Goal: Use online tool/utility: Utilize a website feature to perform a specific function

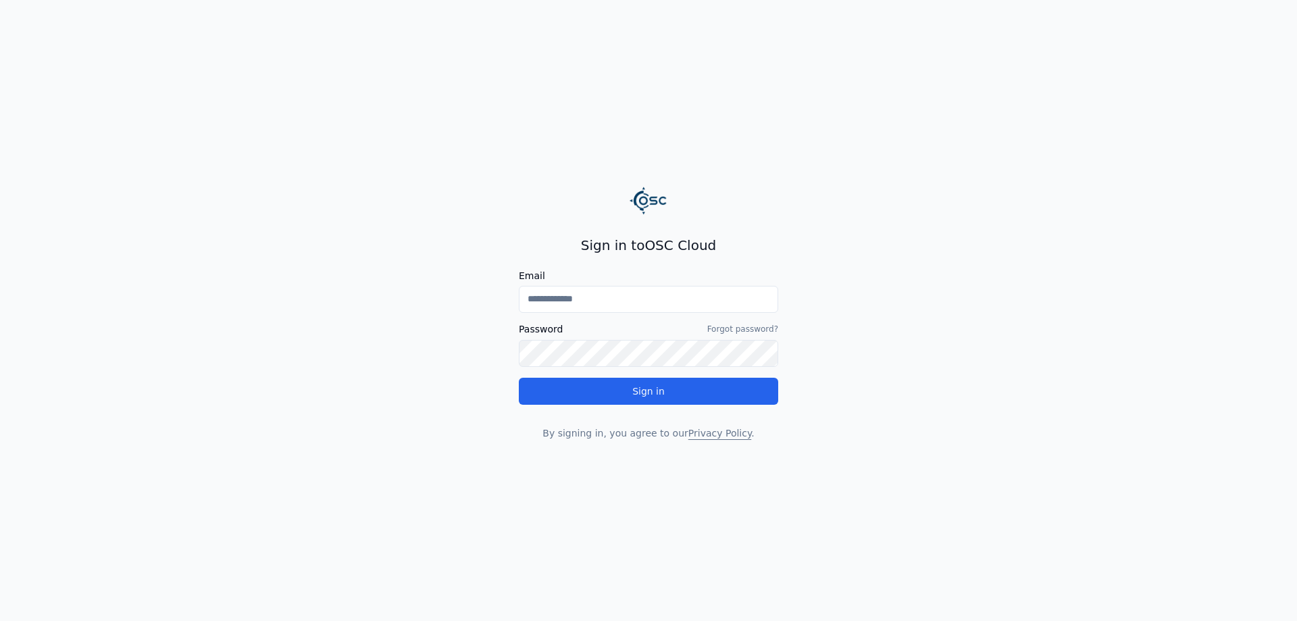
type input "**********"
drag, startPoint x: 0, startPoint y: 0, endPoint x: 632, endPoint y: 397, distance: 746.3
click at [632, 397] on button "Sign in" at bounding box center [648, 391] width 259 height 27
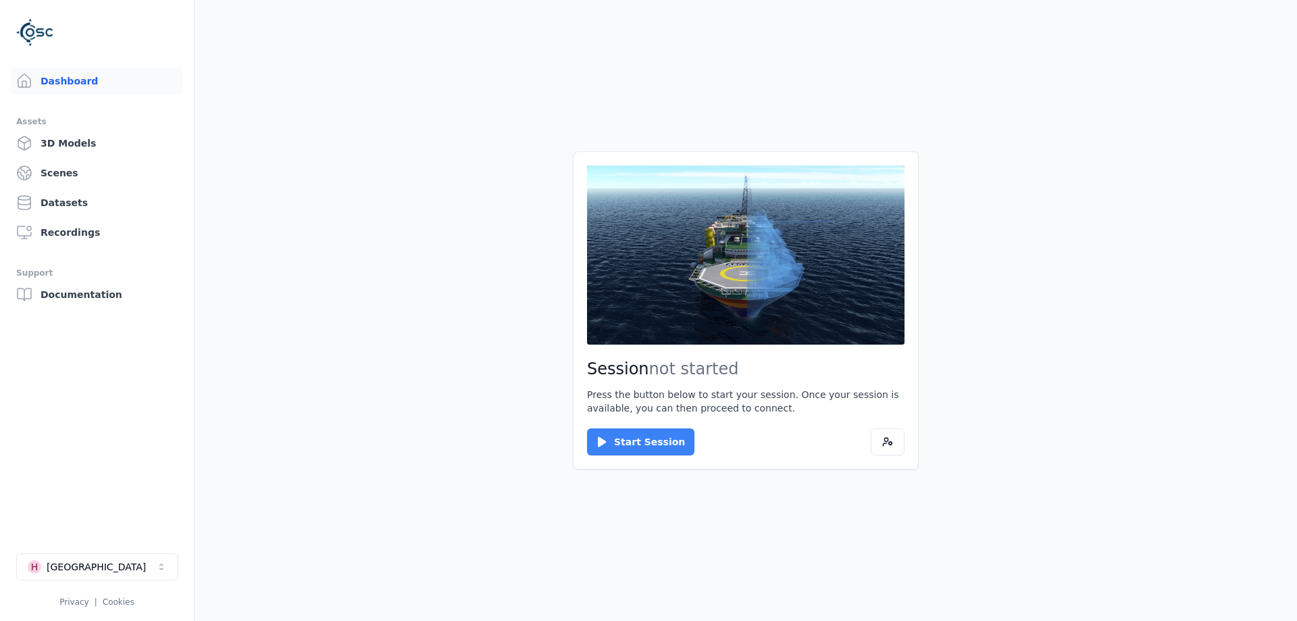
click at [611, 447] on button "Start Session" at bounding box center [640, 441] width 107 height 27
click at [613, 441] on button "Connect" at bounding box center [618, 441] width 62 height 27
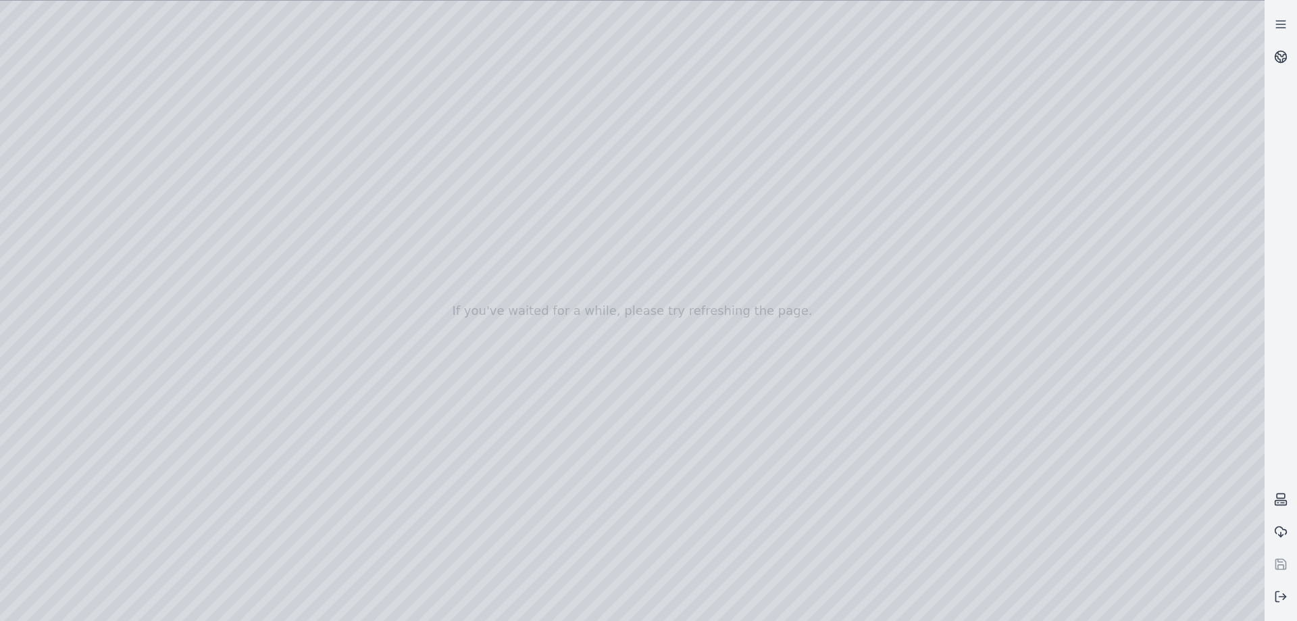
click at [54, 139] on div at bounding box center [632, 311] width 1265 height 620
click at [67, 136] on div at bounding box center [632, 311] width 1265 height 620
click at [1285, 24] on line at bounding box center [1280, 24] width 9 height 0
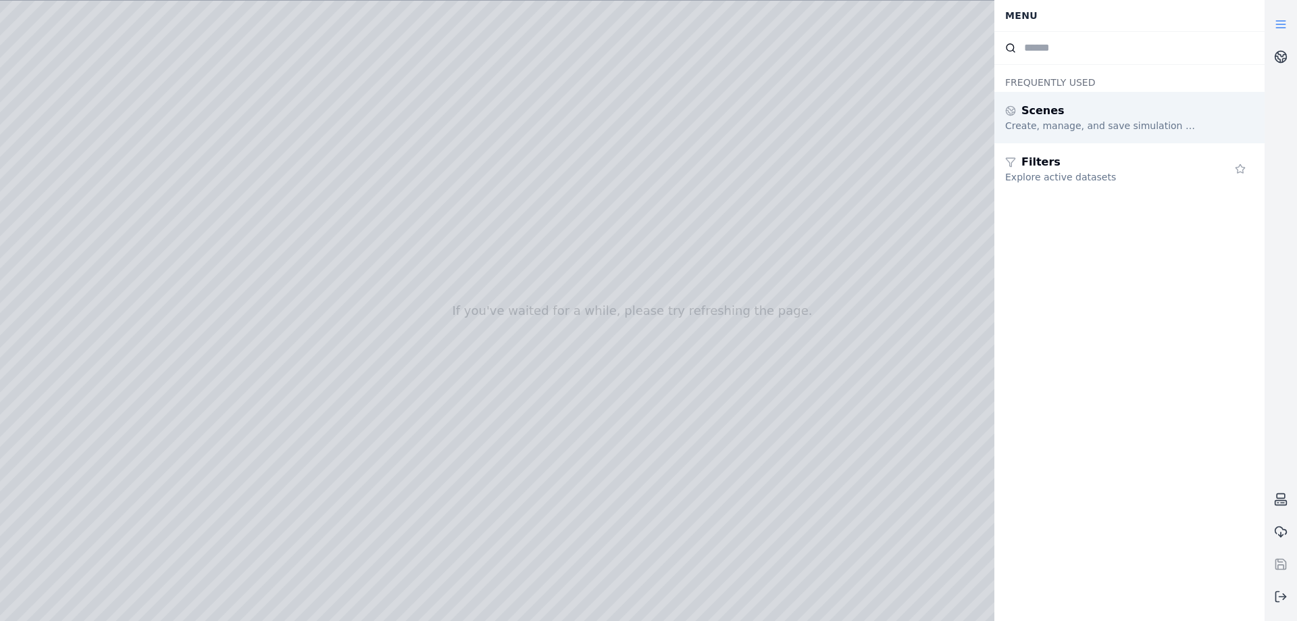
click at [1054, 124] on div "Create, manage, and save simulation scenes" at bounding box center [1102, 126] width 195 height 14
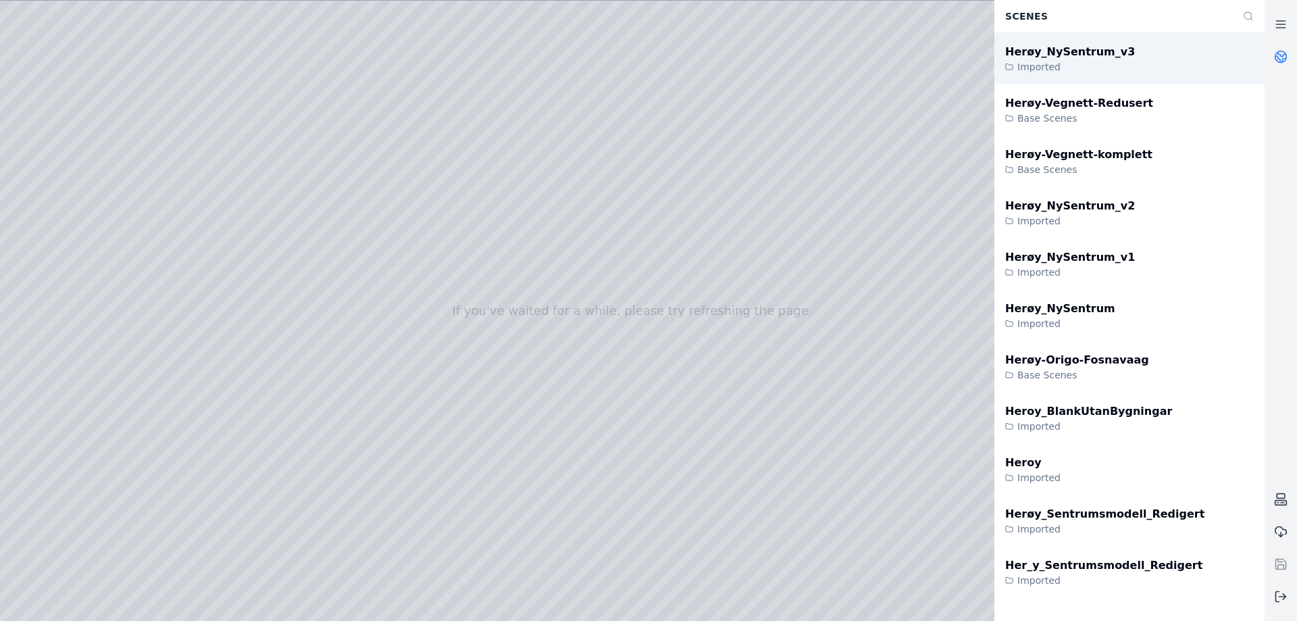
drag, startPoint x: 1061, startPoint y: 59, endPoint x: 1083, endPoint y: 43, distance: 27.6
click at [1083, 43] on div "Herøy_NySentrum_v3 Imported" at bounding box center [1129, 58] width 270 height 51
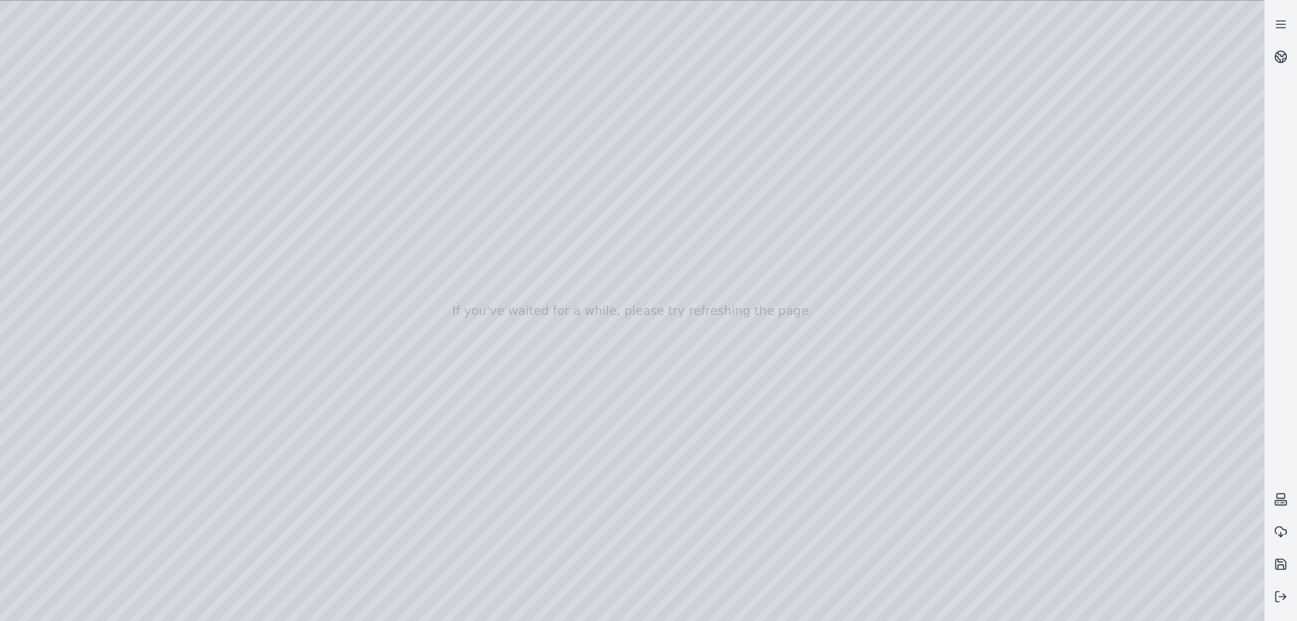
drag, startPoint x: 290, startPoint y: 294, endPoint x: 243, endPoint y: 428, distance: 141.9
drag, startPoint x: 384, startPoint y: 147, endPoint x: 315, endPoint y: 80, distance: 95.6
drag, startPoint x: 460, startPoint y: 156, endPoint x: 493, endPoint y: 165, distance: 34.2
drag, startPoint x: 482, startPoint y: 200, endPoint x: 507, endPoint y: 182, distance: 31.1
click at [807, 601] on div at bounding box center [632, 311] width 1265 height 620
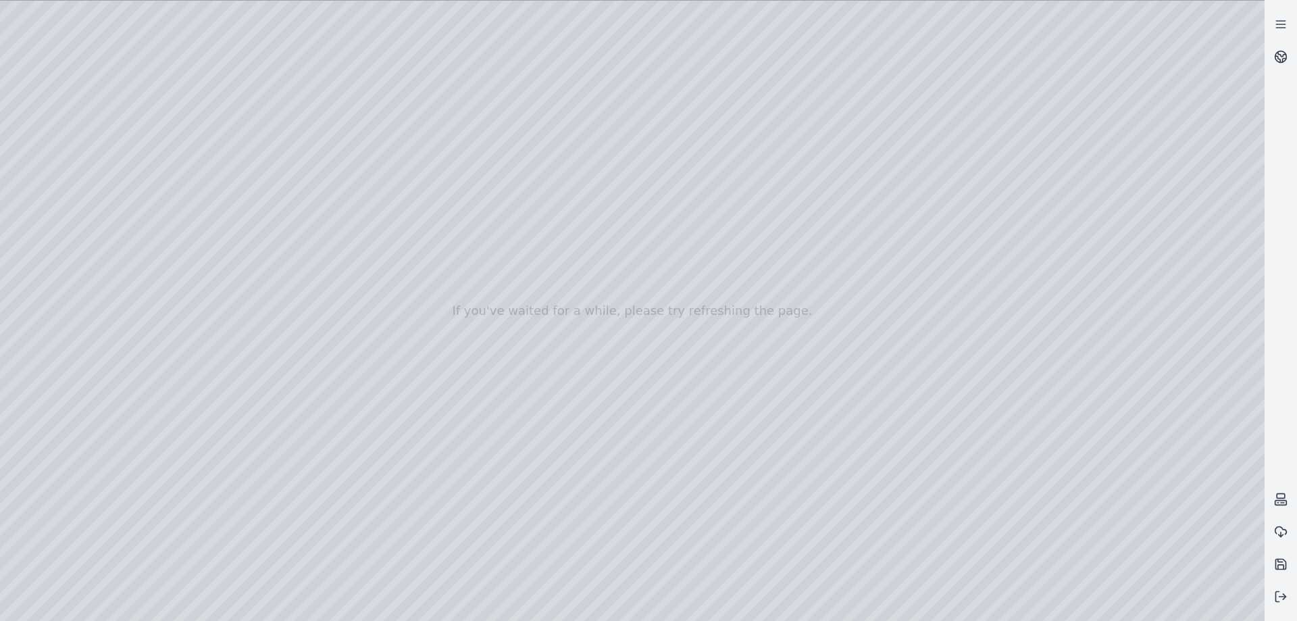
click at [1030, 603] on div at bounding box center [632, 311] width 1265 height 620
click at [1004, 456] on div at bounding box center [632, 311] width 1265 height 620
click at [984, 620] on div at bounding box center [632, 311] width 1265 height 620
click at [345, 557] on div at bounding box center [632, 311] width 1265 height 620
drag, startPoint x: 234, startPoint y: 520, endPoint x: 397, endPoint y: 532, distance: 163.2
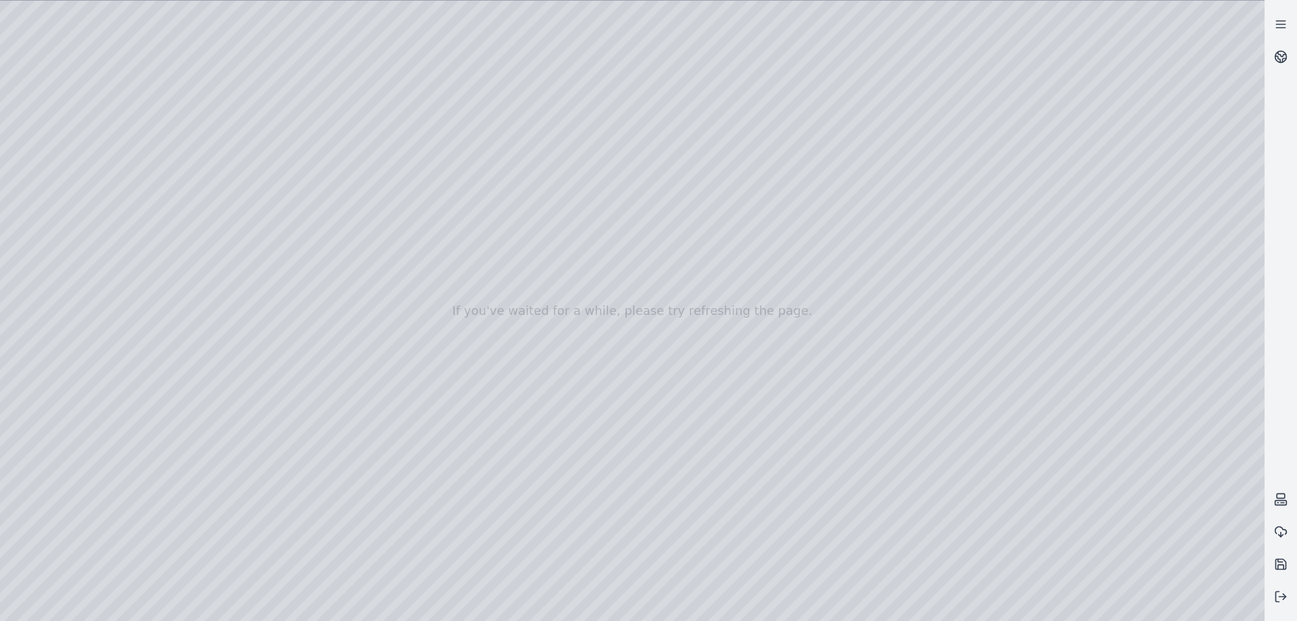
click at [397, 532] on div at bounding box center [632, 311] width 1265 height 620
click at [393, 526] on div at bounding box center [632, 311] width 1265 height 620
click at [308, 489] on div at bounding box center [632, 311] width 1265 height 620
drag, startPoint x: 578, startPoint y: 519, endPoint x: 771, endPoint y: 538, distance: 193.4
click at [771, 538] on div at bounding box center [632, 311] width 1265 height 620
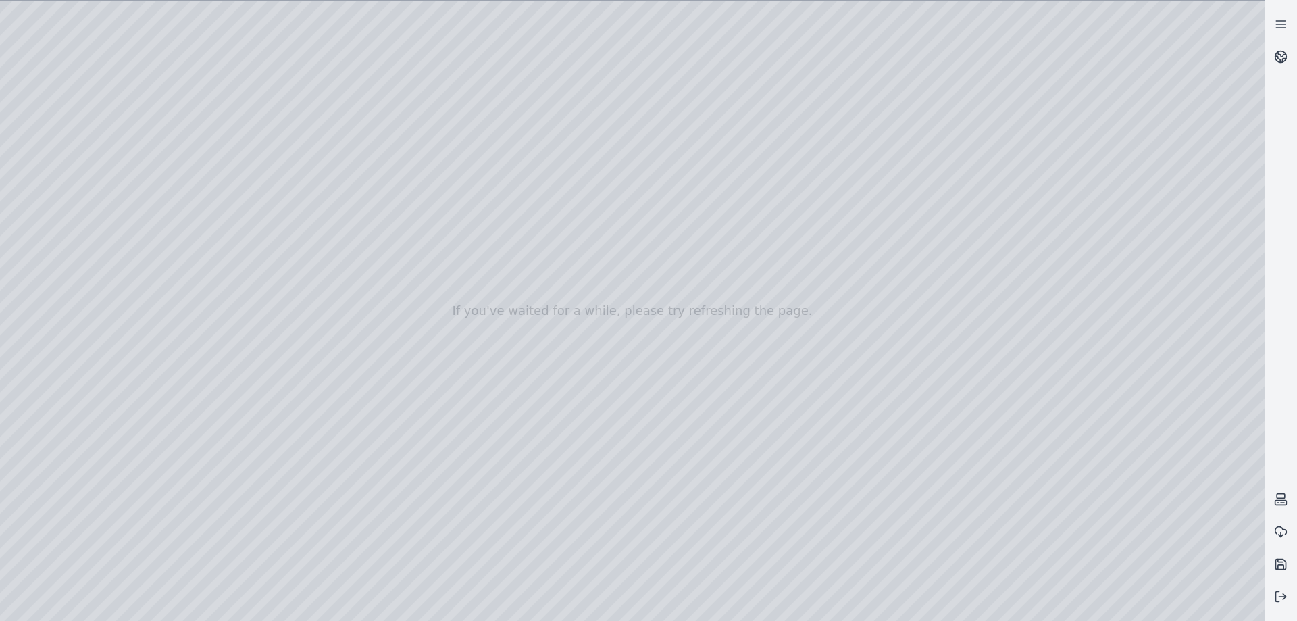
click at [347, 492] on div at bounding box center [632, 311] width 1265 height 620
drag, startPoint x: 513, startPoint y: 519, endPoint x: 649, endPoint y: 531, distance: 136.3
click at [649, 531] on div at bounding box center [632, 311] width 1265 height 620
click at [821, 463] on div at bounding box center [632, 311] width 1265 height 620
drag, startPoint x: 491, startPoint y: 380, endPoint x: 513, endPoint y: 345, distance: 41.8
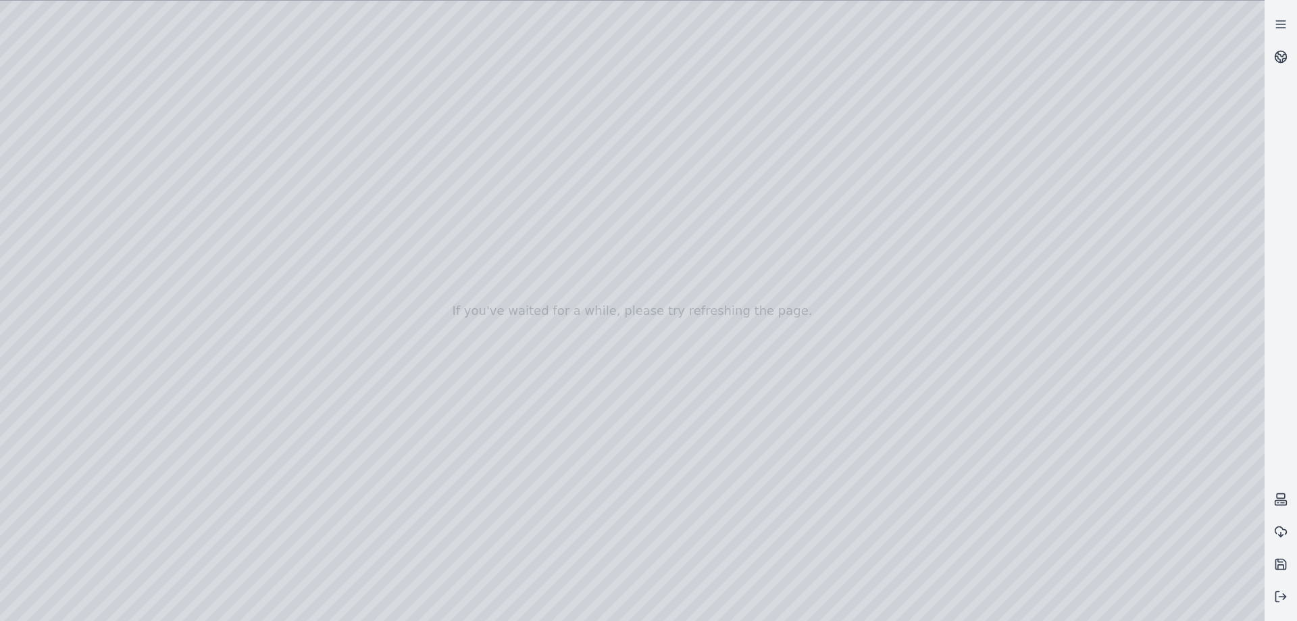
click at [513, 345] on div at bounding box center [632, 311] width 1265 height 620
drag, startPoint x: 457, startPoint y: 301, endPoint x: 400, endPoint y: 320, distance: 60.5
click at [1026, 463] on div at bounding box center [632, 311] width 1265 height 620
click at [1016, 609] on div at bounding box center [632, 311] width 1265 height 620
click at [906, 461] on div at bounding box center [632, 311] width 1265 height 620
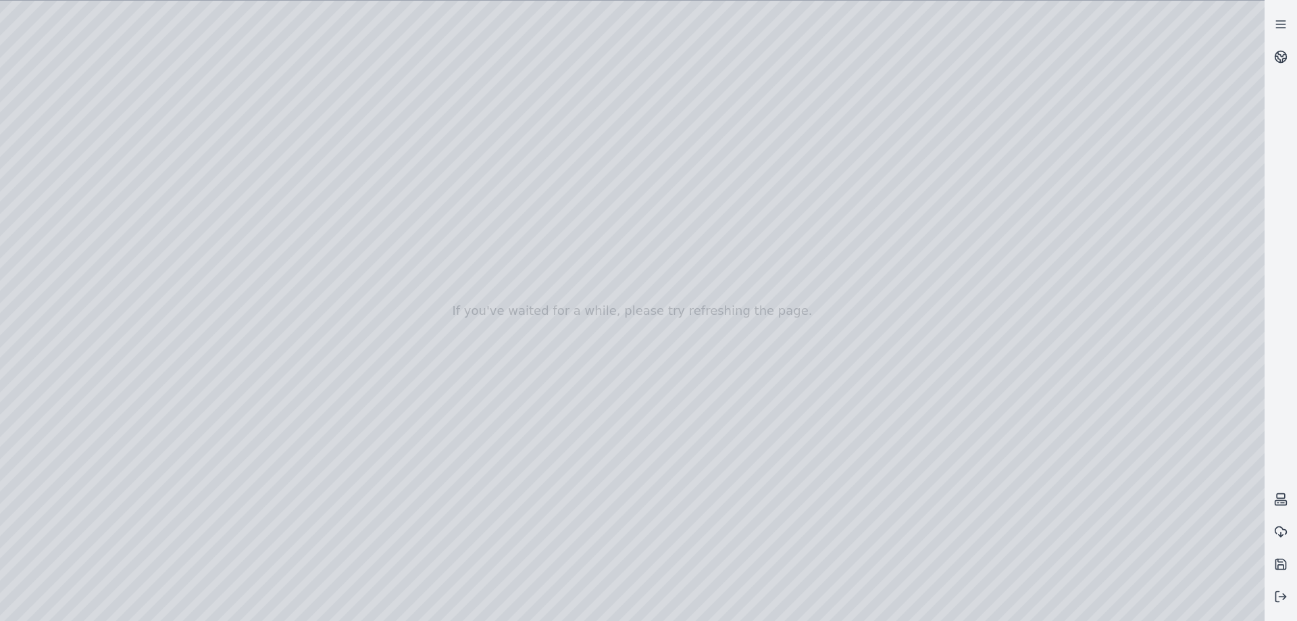
click at [939, 461] on div at bounding box center [632, 311] width 1265 height 620
click at [711, 465] on div at bounding box center [632, 311] width 1265 height 620
drag, startPoint x: 708, startPoint y: 471, endPoint x: 716, endPoint y: 468, distance: 8.5
click at [709, 471] on div at bounding box center [632, 311] width 1265 height 620
click at [773, 466] on div at bounding box center [632, 311] width 1265 height 620
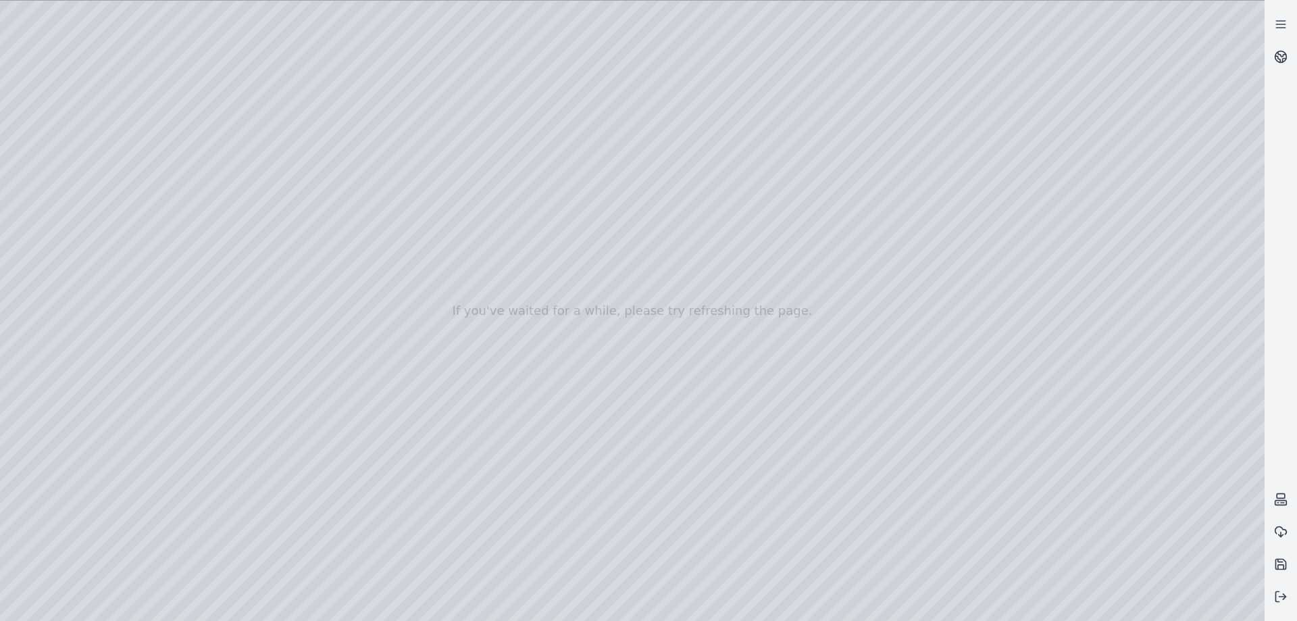
click at [775, 469] on div at bounding box center [632, 311] width 1265 height 620
click at [773, 412] on div at bounding box center [632, 311] width 1265 height 620
click at [775, 469] on div at bounding box center [632, 311] width 1265 height 620
click at [1020, 472] on div at bounding box center [632, 311] width 1265 height 620
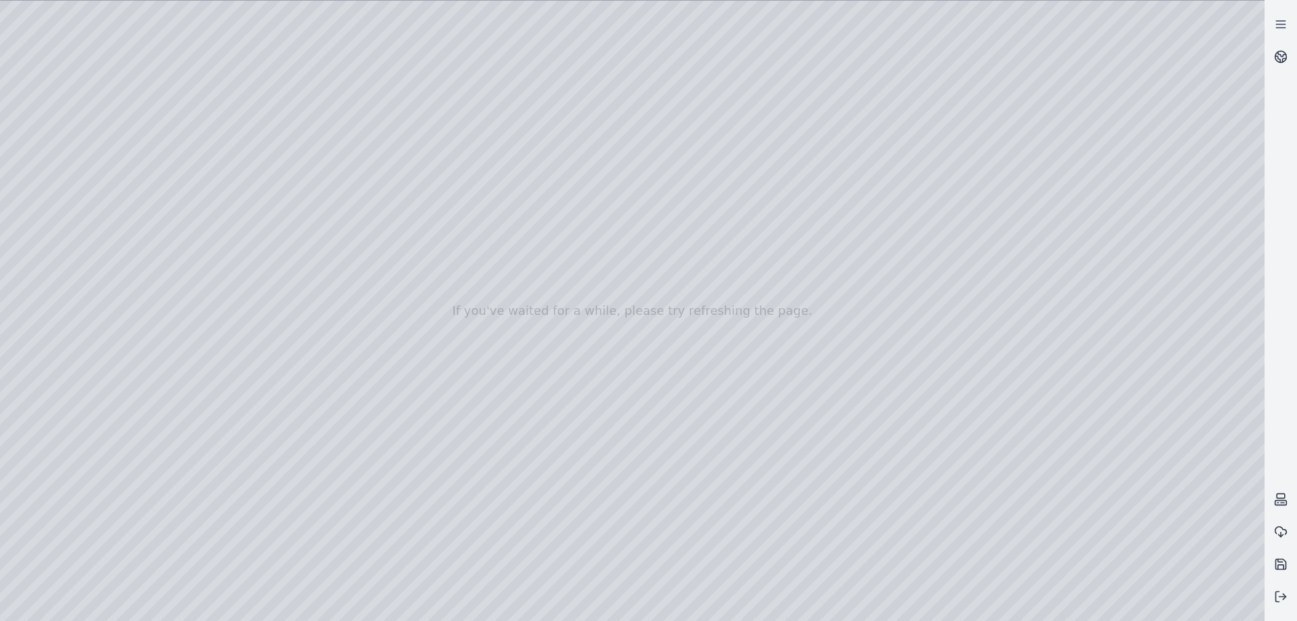
drag, startPoint x: 583, startPoint y: 296, endPoint x: 485, endPoint y: 299, distance: 98.0
drag, startPoint x: 517, startPoint y: 359, endPoint x: 834, endPoint y: 386, distance: 317.9
click at [578, 302] on div at bounding box center [632, 311] width 1265 height 620
click at [692, 291] on div at bounding box center [632, 311] width 1265 height 620
drag, startPoint x: 832, startPoint y: 292, endPoint x: 928, endPoint y: 260, distance: 101.3
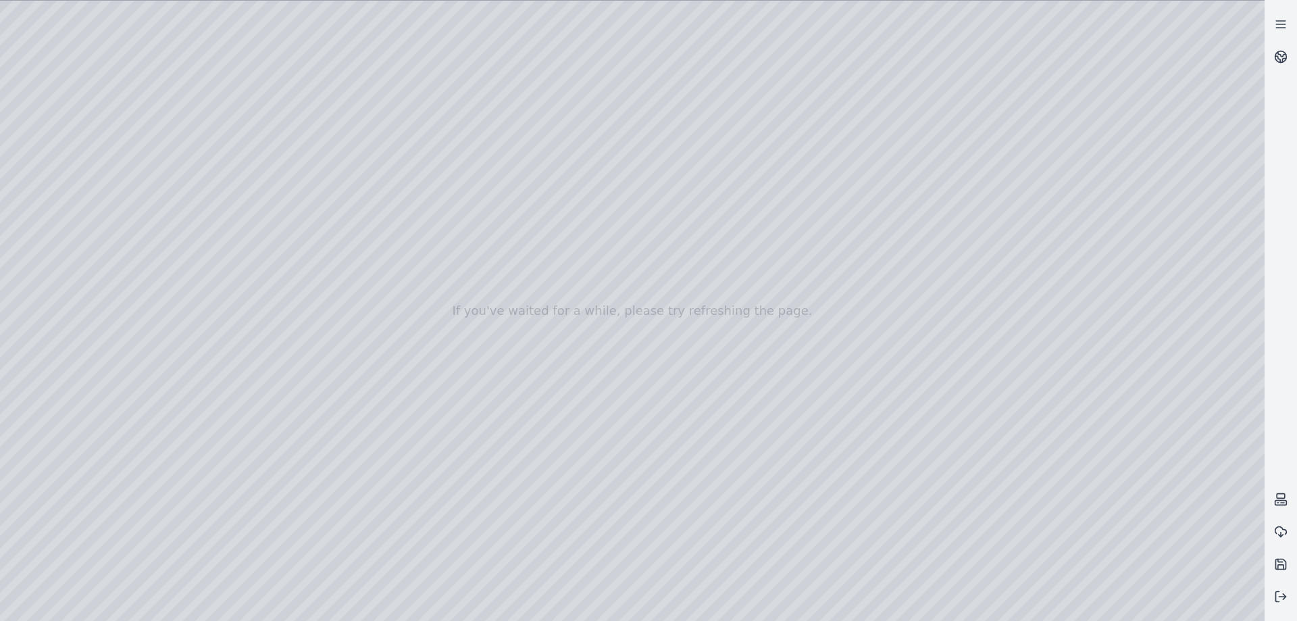
drag, startPoint x: 879, startPoint y: 282, endPoint x: 775, endPoint y: 311, distance: 108.0
click at [586, 252] on div at bounding box center [632, 311] width 1265 height 620
click at [696, 347] on div at bounding box center [632, 311] width 1265 height 620
click at [482, 347] on div at bounding box center [632, 311] width 1265 height 620
click at [509, 346] on div at bounding box center [632, 311] width 1265 height 620
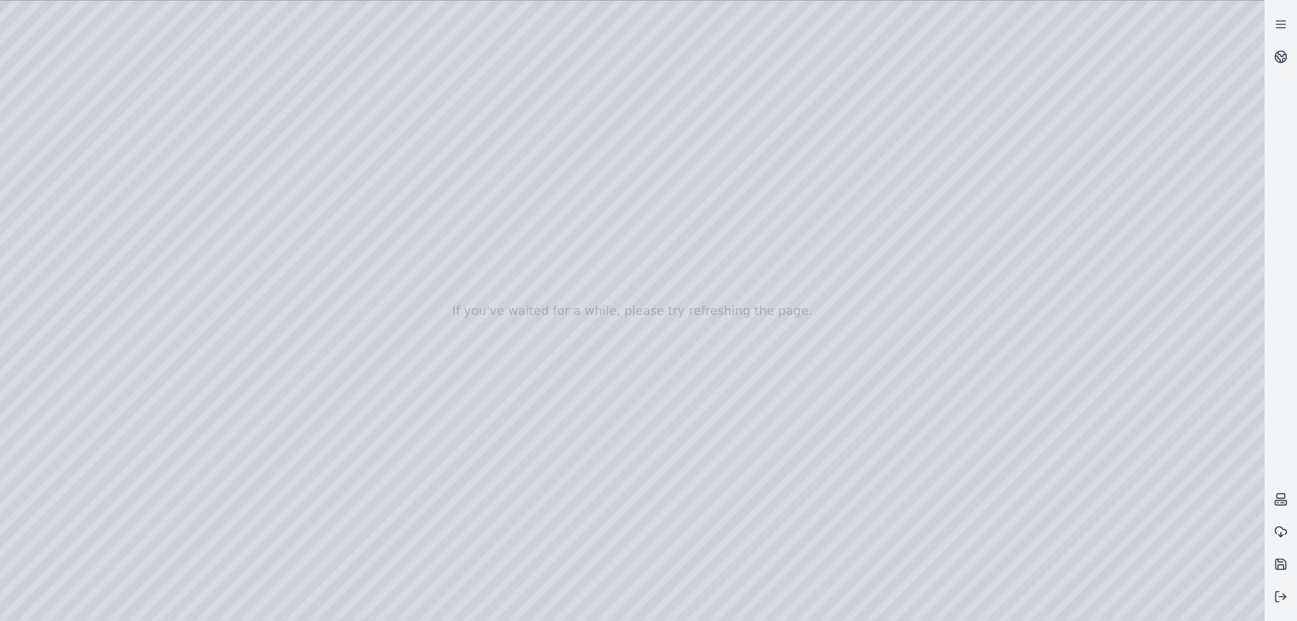
click at [588, 221] on div at bounding box center [632, 311] width 1265 height 620
click at [515, 334] on div at bounding box center [632, 311] width 1265 height 620
click at [630, 207] on div at bounding box center [632, 311] width 1265 height 620
drag, startPoint x: 871, startPoint y: 405, endPoint x: 710, endPoint y: 387, distance: 161.7
drag, startPoint x: 728, startPoint y: 336, endPoint x: 749, endPoint y: 316, distance: 28.7
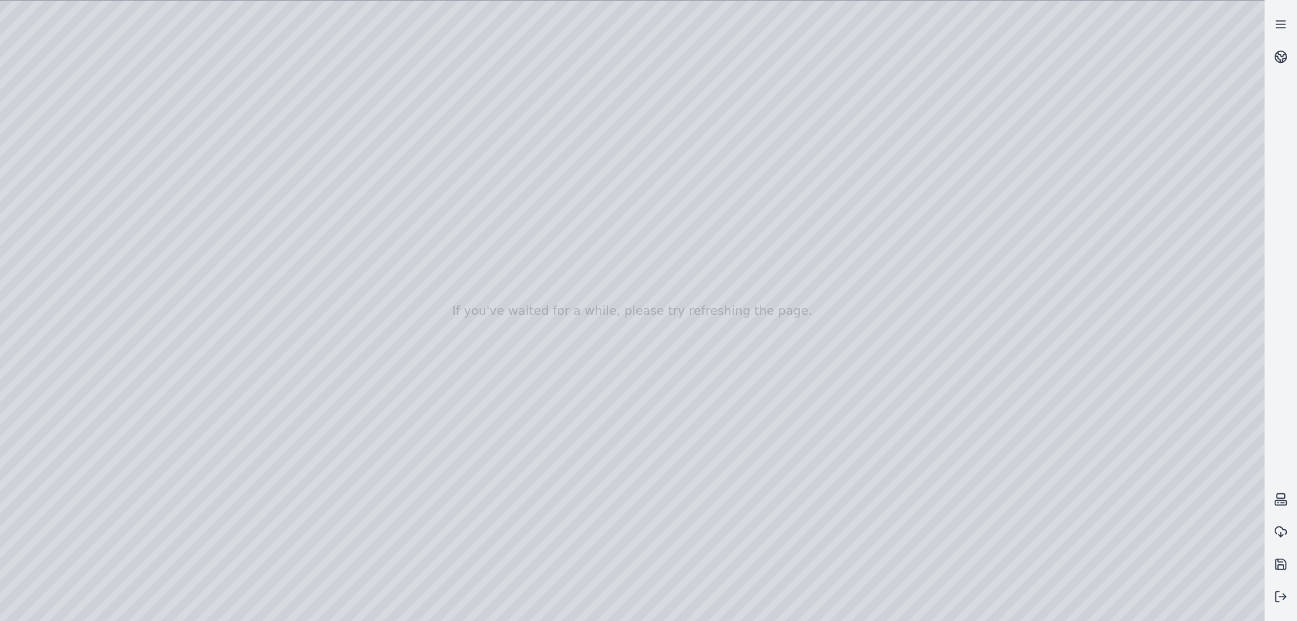
drag, startPoint x: 710, startPoint y: 354, endPoint x: 702, endPoint y: 380, distance: 26.9
click at [671, 618] on div at bounding box center [632, 311] width 1265 height 620
click at [671, 615] on div at bounding box center [632, 311] width 1265 height 620
drag, startPoint x: 632, startPoint y: 307, endPoint x: 647, endPoint y: 298, distance: 18.2
click at [817, 611] on div at bounding box center [632, 311] width 1265 height 620
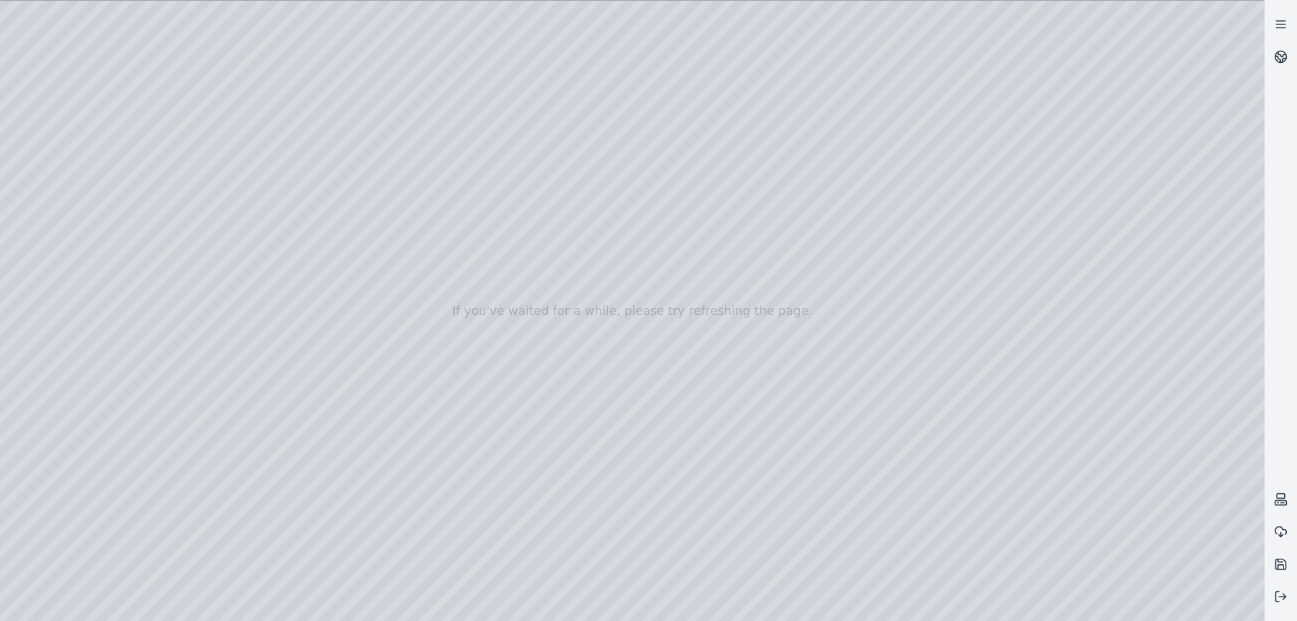
click at [812, 612] on div at bounding box center [632, 311] width 1265 height 620
click at [777, 612] on div at bounding box center [632, 311] width 1265 height 620
click at [769, 553] on div at bounding box center [632, 311] width 1265 height 620
click at [783, 496] on div at bounding box center [632, 311] width 1265 height 620
click at [1001, 610] on div at bounding box center [632, 311] width 1265 height 620
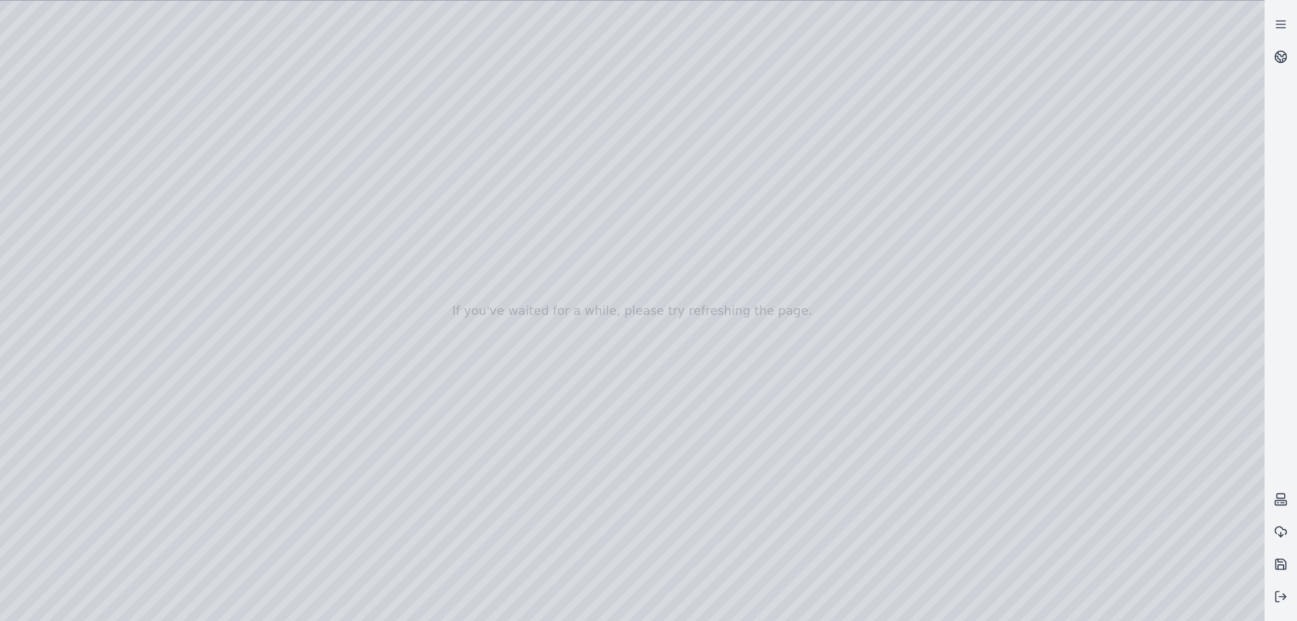
click at [1059, 499] on div at bounding box center [632, 311] width 1265 height 620
click at [1075, 493] on div at bounding box center [632, 311] width 1265 height 620
click at [1090, 341] on div at bounding box center [632, 311] width 1265 height 620
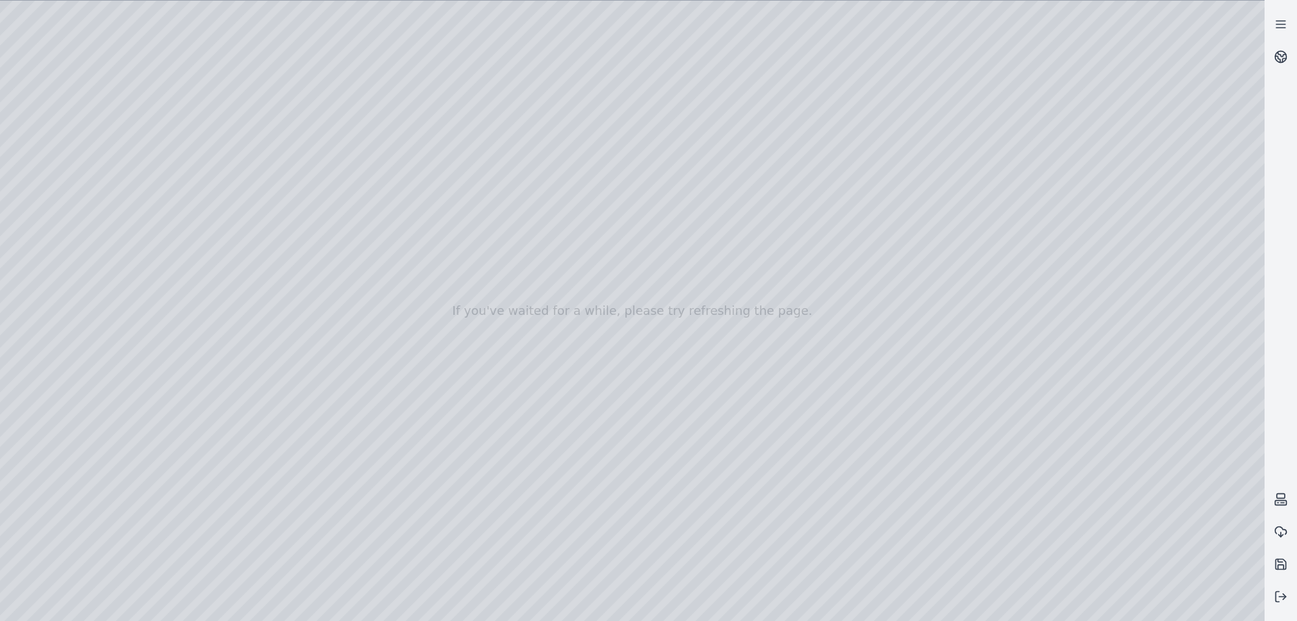
click at [1090, 341] on div at bounding box center [632, 311] width 1265 height 620
click at [1020, 432] on div at bounding box center [632, 311] width 1265 height 620
click at [1038, 460] on div at bounding box center [632, 311] width 1265 height 620
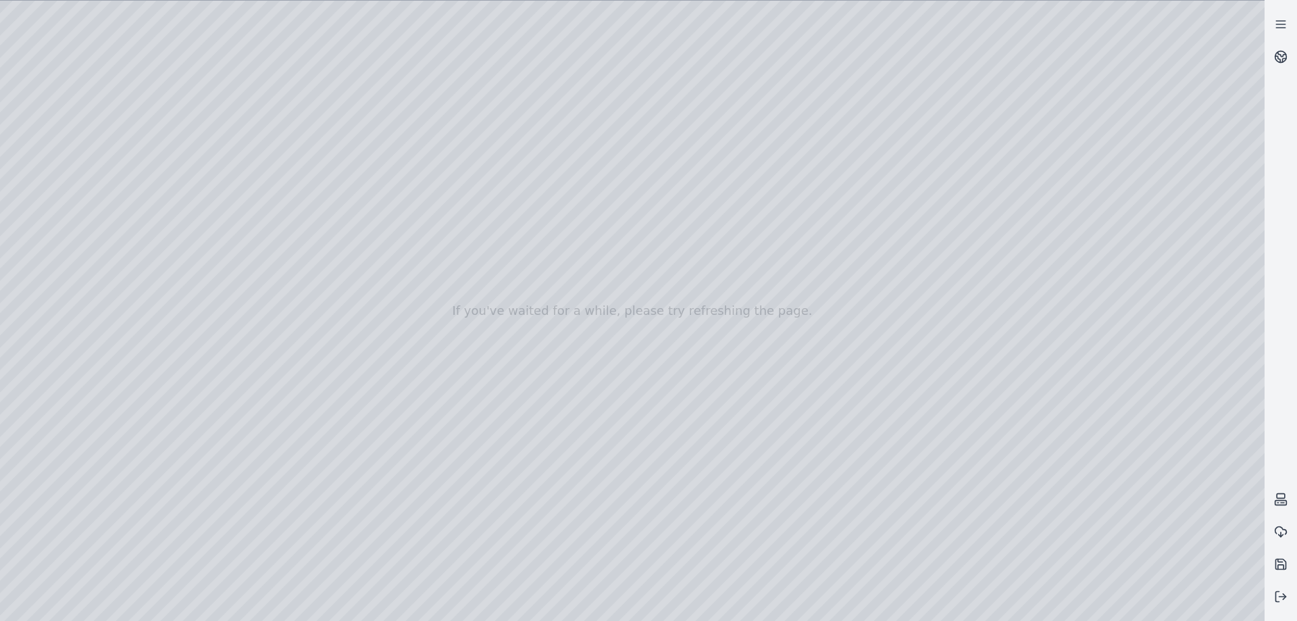
click at [1057, 498] on div at bounding box center [632, 311] width 1265 height 620
click at [1065, 512] on div at bounding box center [632, 311] width 1265 height 620
click at [676, 468] on div at bounding box center [632, 311] width 1265 height 620
click at [673, 469] on div at bounding box center [632, 311] width 1265 height 620
click at [1035, 494] on div at bounding box center [632, 311] width 1265 height 620
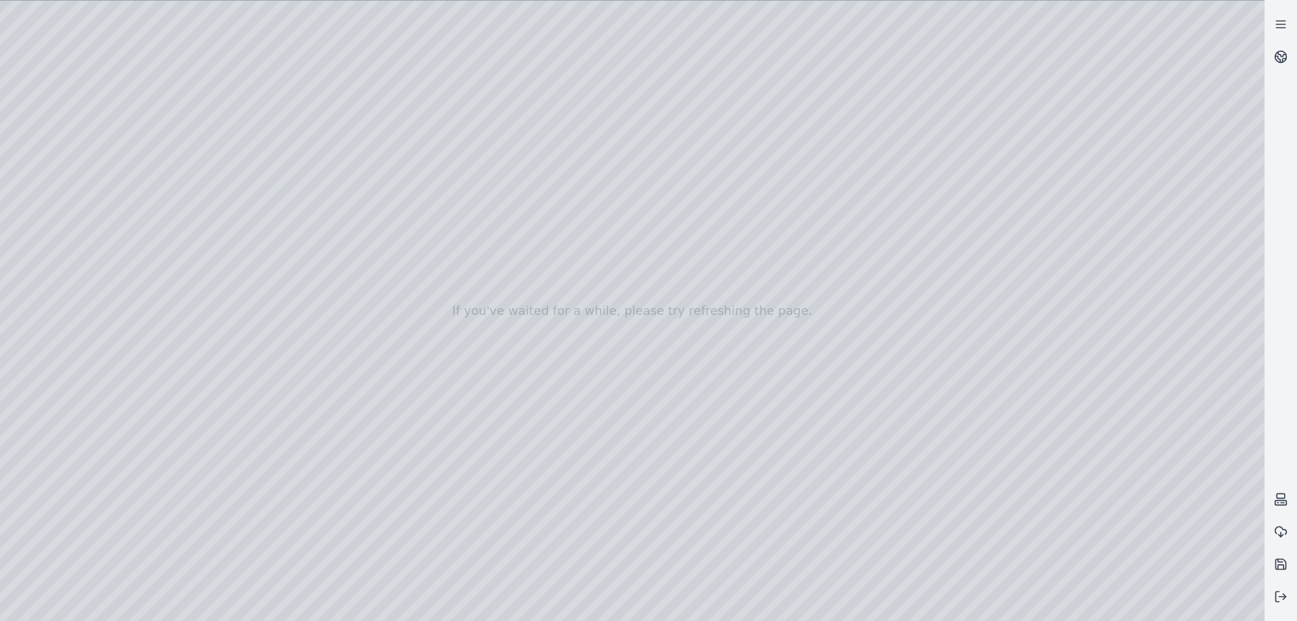
click at [1076, 492] on div at bounding box center [632, 311] width 1265 height 620
click at [1093, 335] on div at bounding box center [632, 311] width 1265 height 620
click at [1092, 335] on div at bounding box center [632, 311] width 1265 height 620
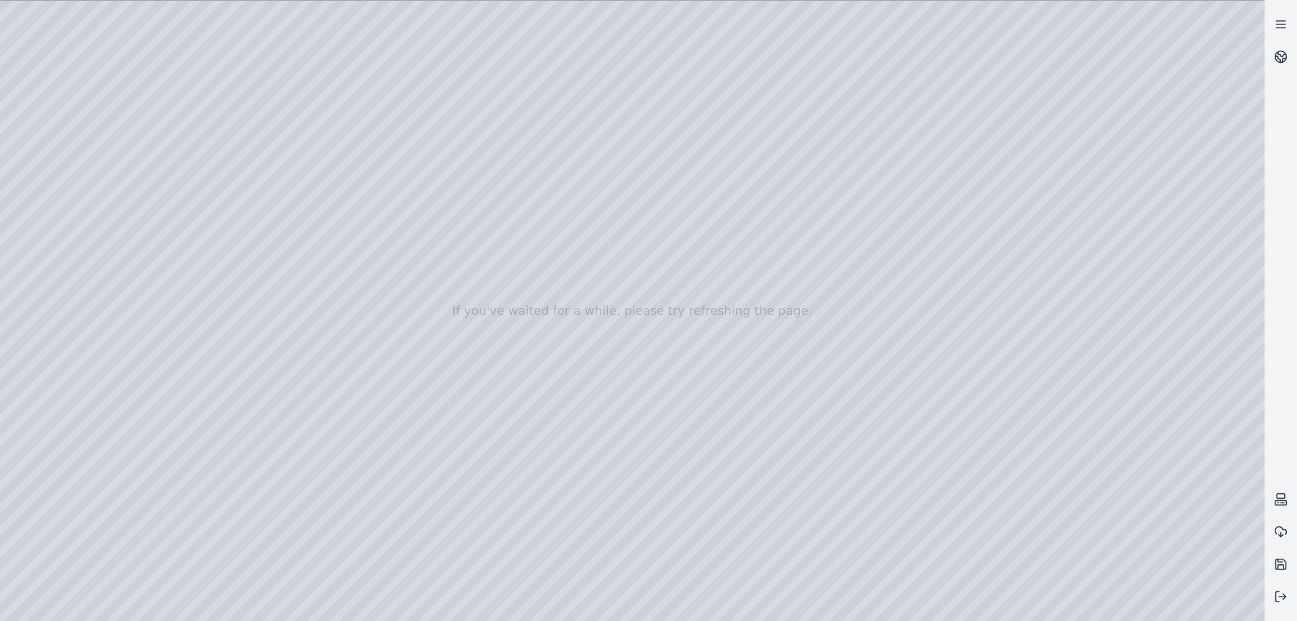
click at [1092, 335] on div at bounding box center [632, 311] width 1265 height 620
click at [1062, 375] on div at bounding box center [632, 311] width 1265 height 620
click at [1036, 461] on div at bounding box center [632, 311] width 1265 height 620
click at [961, 420] on div at bounding box center [632, 311] width 1265 height 620
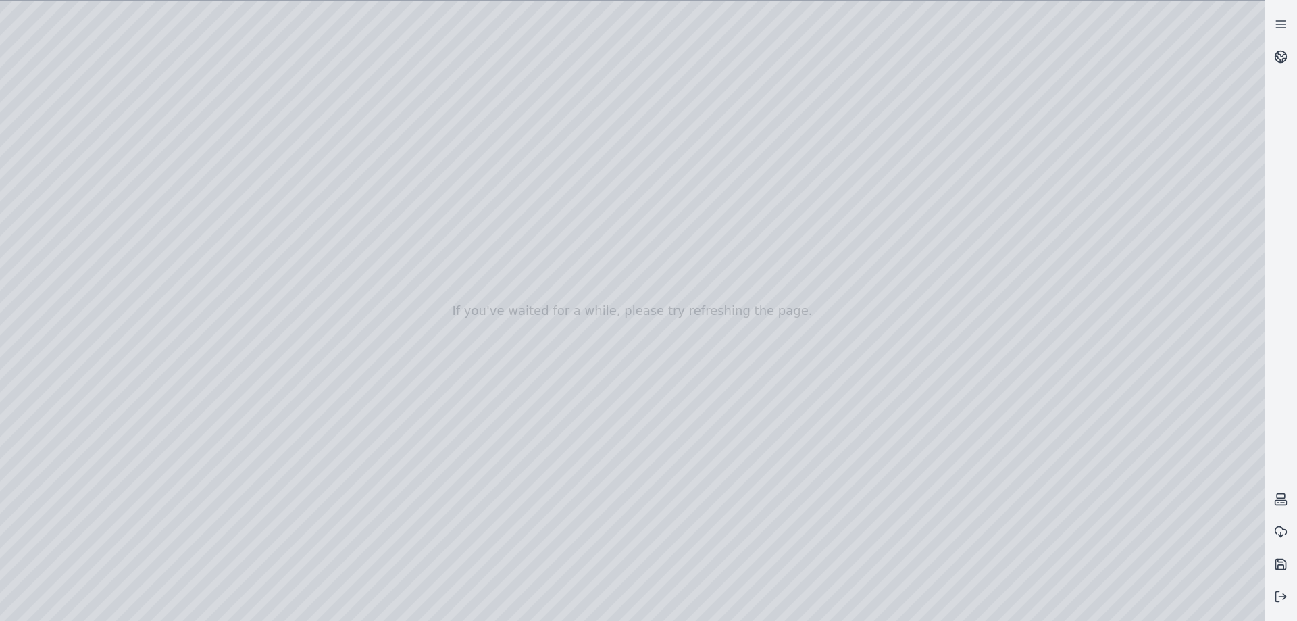
drag, startPoint x: 598, startPoint y: 364, endPoint x: 631, endPoint y: 344, distance: 38.8
click at [631, 344] on div at bounding box center [632, 311] width 1265 height 620
click at [669, 465] on div at bounding box center [632, 311] width 1265 height 620
drag, startPoint x: 474, startPoint y: 347, endPoint x: 505, endPoint y: 367, distance: 37.5
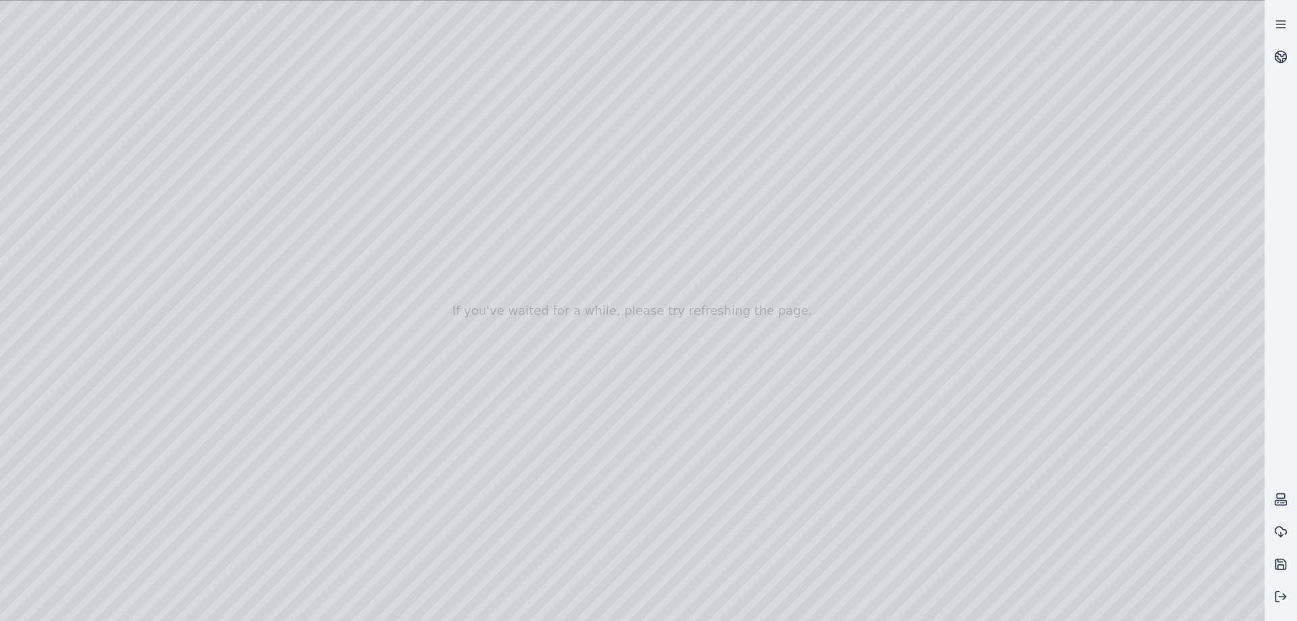
click at [500, 376] on div at bounding box center [632, 311] width 1265 height 620
drag, startPoint x: 517, startPoint y: 346, endPoint x: 558, endPoint y: 375, distance: 49.9
drag, startPoint x: 566, startPoint y: 372, endPoint x: 572, endPoint y: 379, distance: 9.6
click at [671, 467] on div at bounding box center [632, 311] width 1265 height 620
drag, startPoint x: 496, startPoint y: 278, endPoint x: 486, endPoint y: 258, distance: 22.7
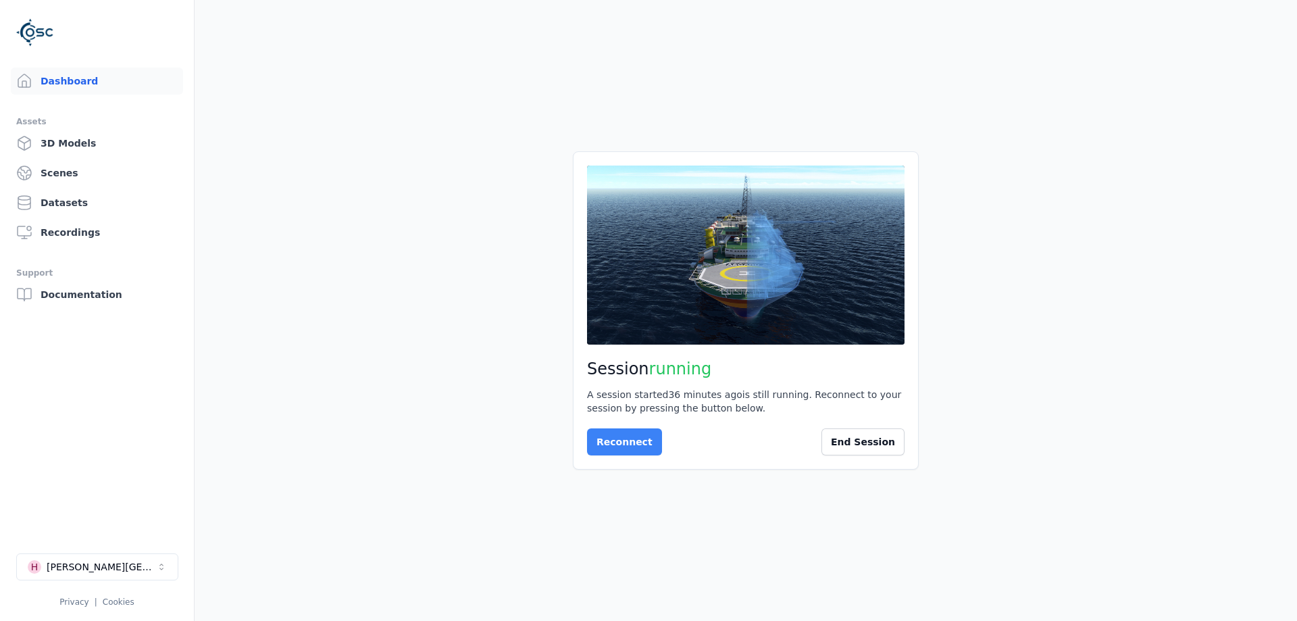
click at [610, 436] on button "Reconnect" at bounding box center [624, 441] width 75 height 27
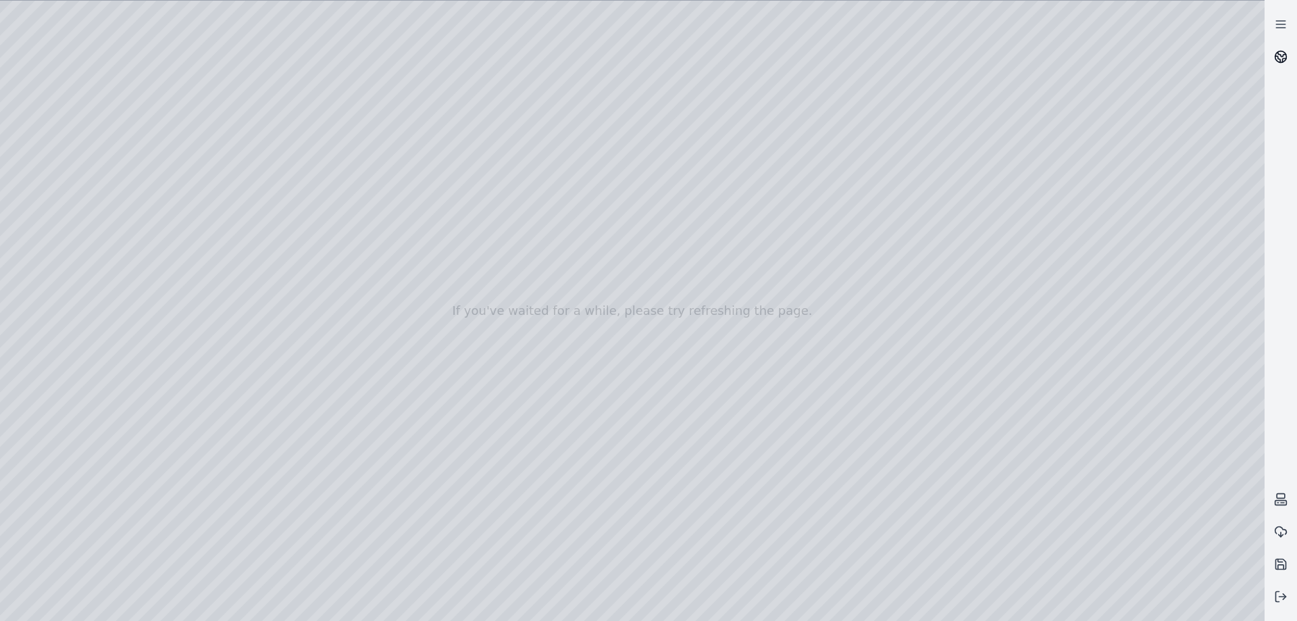
click at [1281, 59] on icon at bounding box center [1281, 57] width 14 height 14
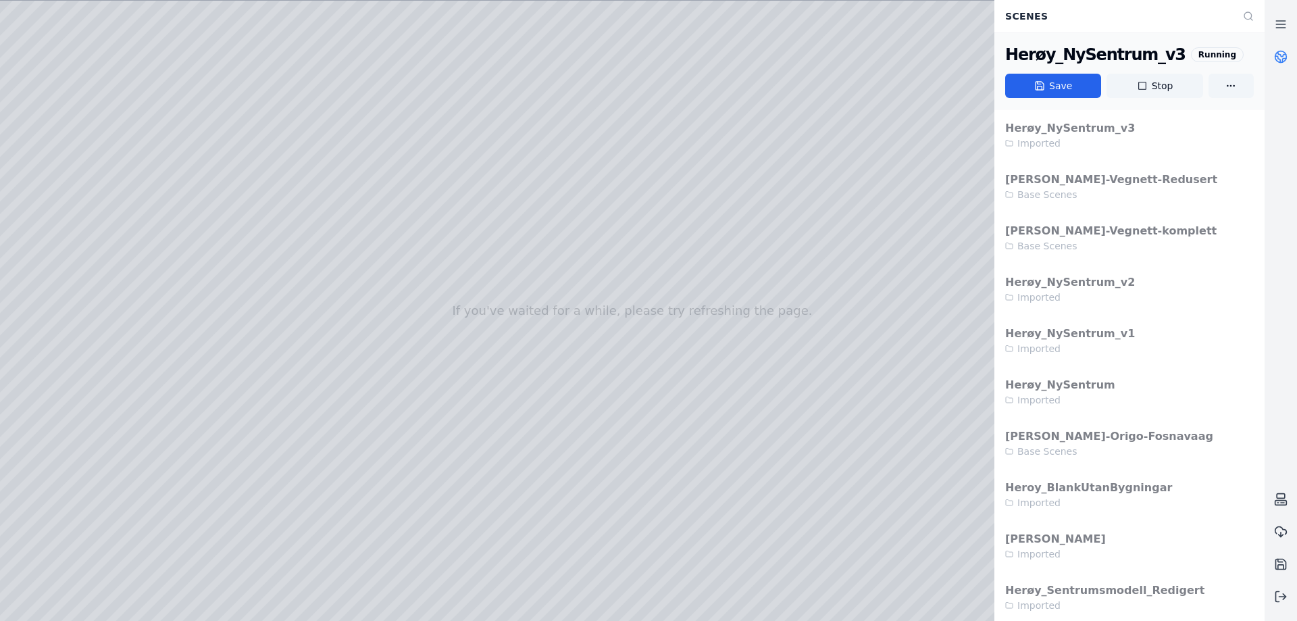
click at [1048, 130] on div "Herøy_NySentrum_v3 Imported Herøy-Vegnett-Redusert Base Scenes Herøy-Vegnett-ko…" at bounding box center [1129, 391] width 270 height 565
click at [1161, 81] on button "Stop" at bounding box center [1154, 86] width 96 height 24
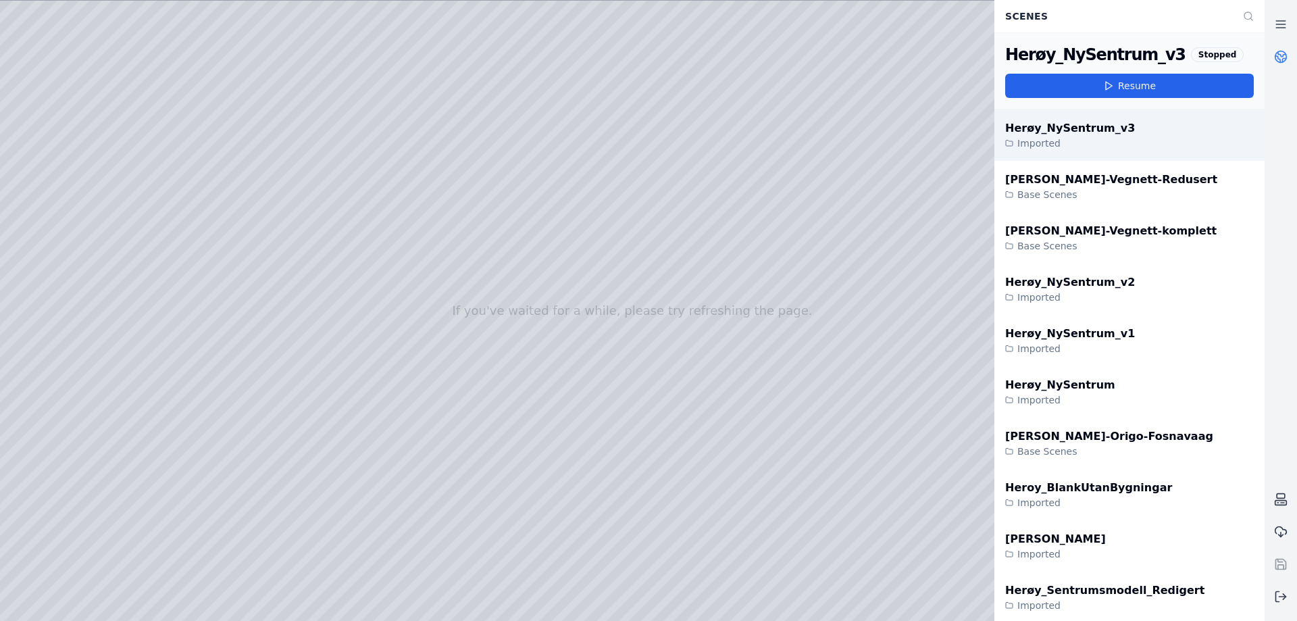
click at [1051, 147] on div "Imported" at bounding box center [1070, 143] width 130 height 14
